Goal: Task Accomplishment & Management: Use online tool/utility

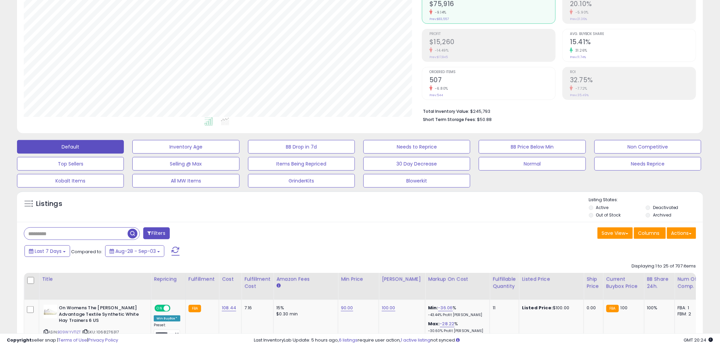
scroll to position [189, 0]
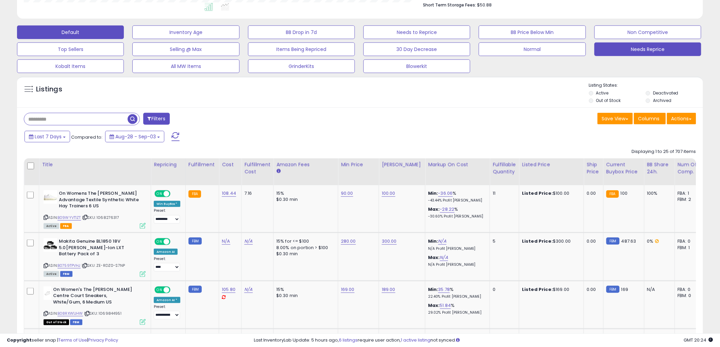
click at [639, 50] on button "Needs Reprice" at bounding box center [647, 50] width 107 height 14
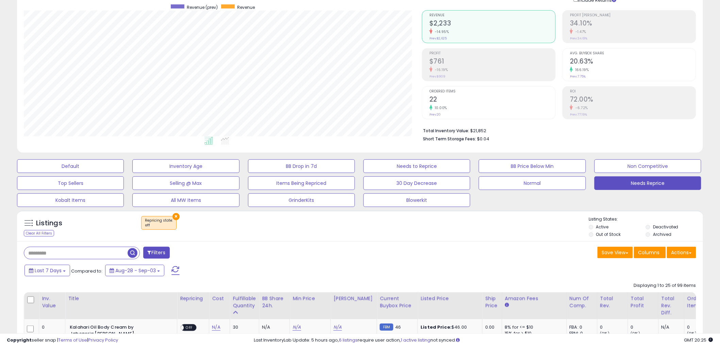
scroll to position [0, 0]
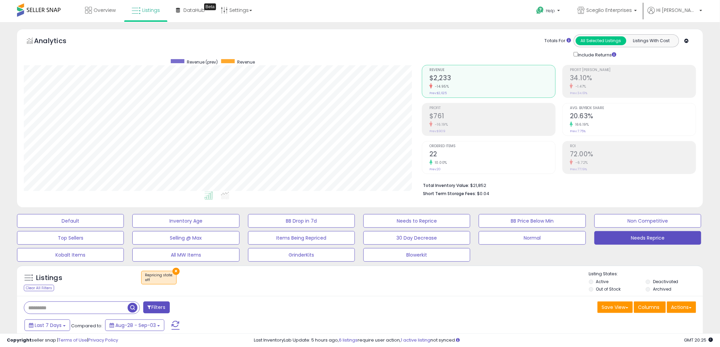
click at [45, 9] on span at bounding box center [39, 9] width 44 height 13
click at [104, 16] on link "Overview" at bounding box center [100, 10] width 41 height 20
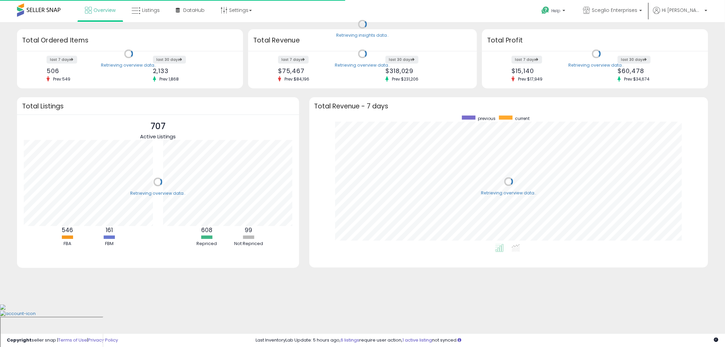
scroll to position [128, 386]
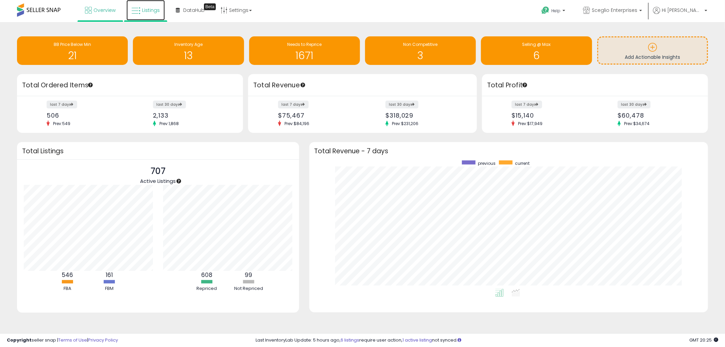
click at [152, 15] on link "Listings" at bounding box center [146, 10] width 38 height 20
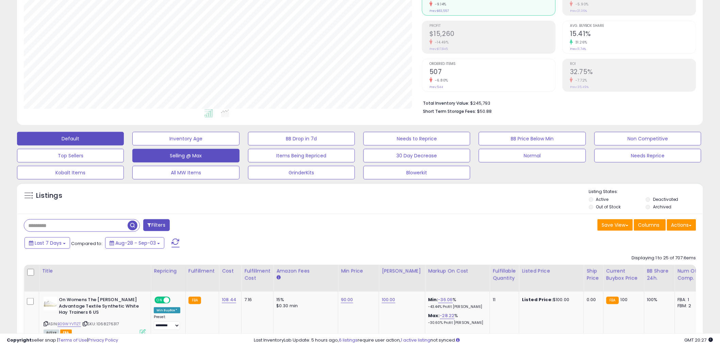
scroll to position [151, 0]
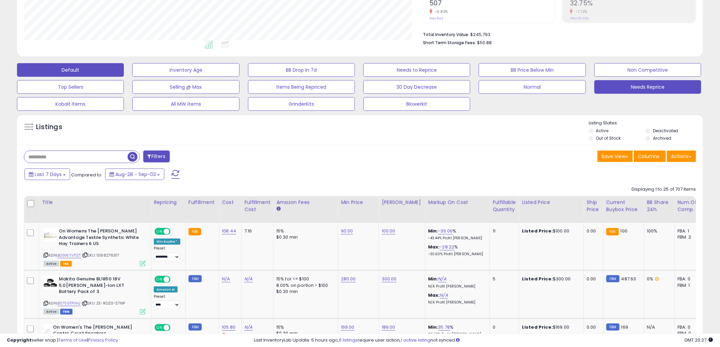
click at [611, 85] on button "Needs Reprice" at bounding box center [647, 87] width 107 height 14
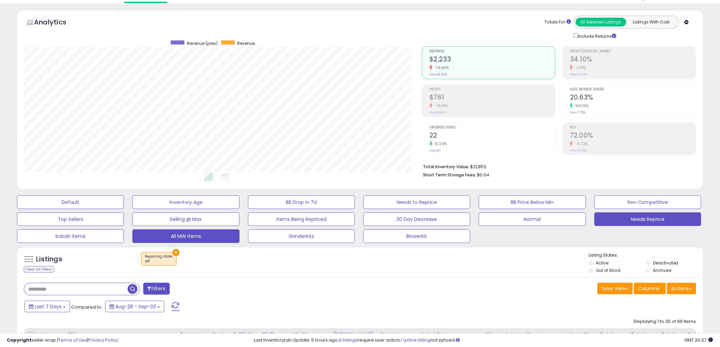
scroll to position [17, 0]
